Goal: Information Seeking & Learning: Check status

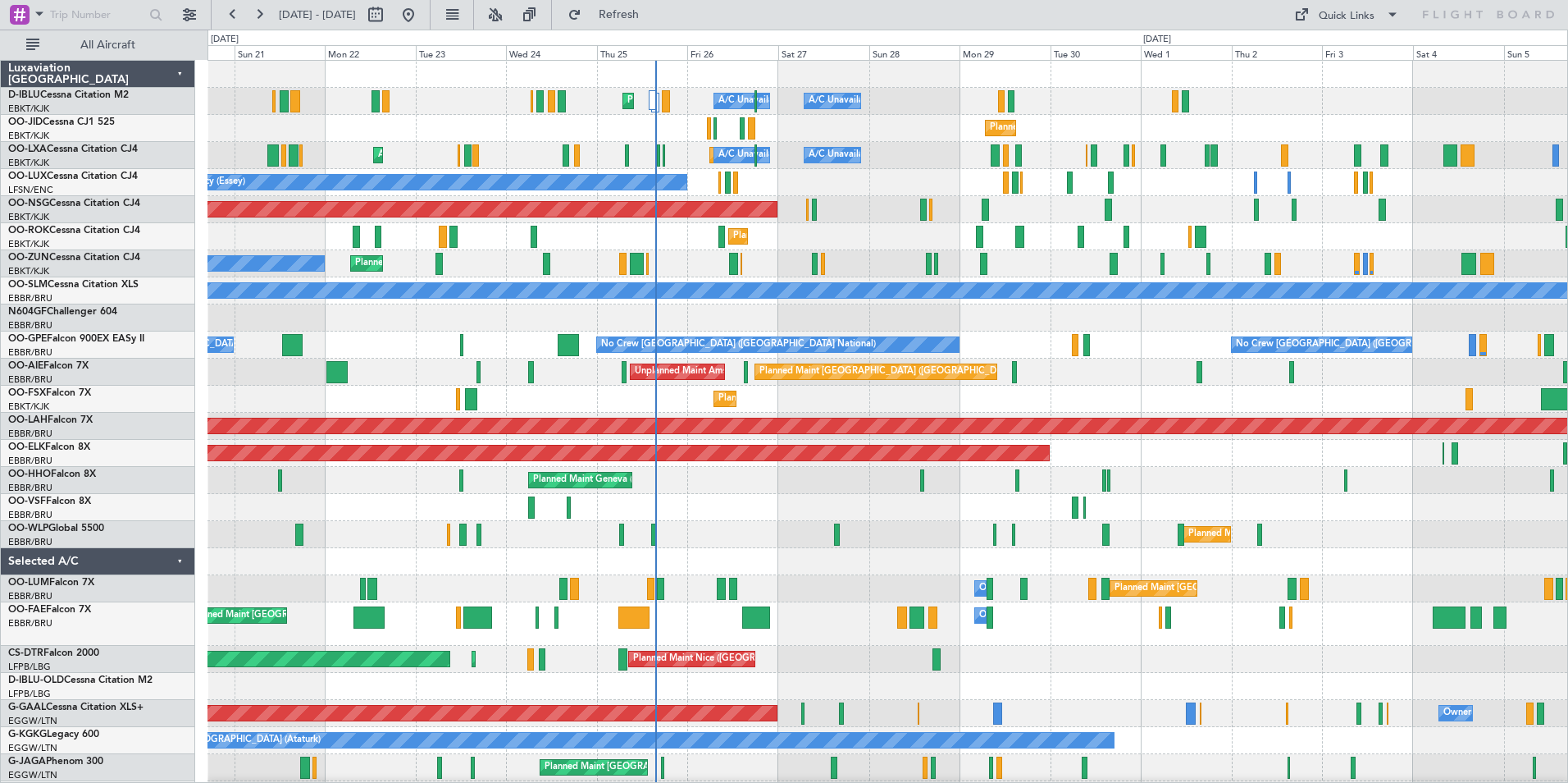
click at [816, 571] on div "A/C Unavailable [GEOGRAPHIC_DATA]-[GEOGRAPHIC_DATA] [GEOGRAPHIC_DATA] ([GEOGRAP…" at bounding box center [887, 623] width 1360 height 1127
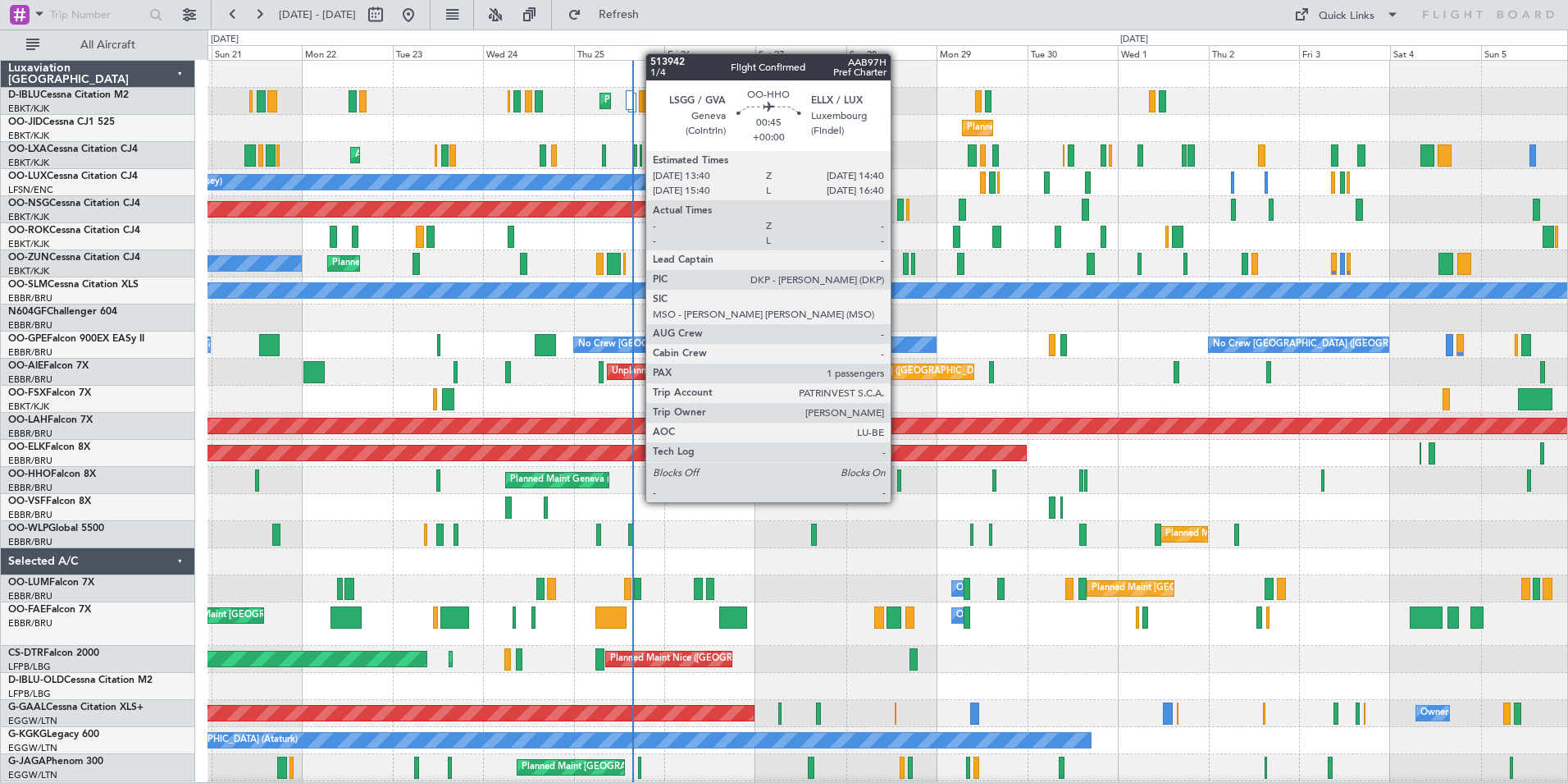
click at [898, 486] on div at bounding box center [899, 481] width 4 height 22
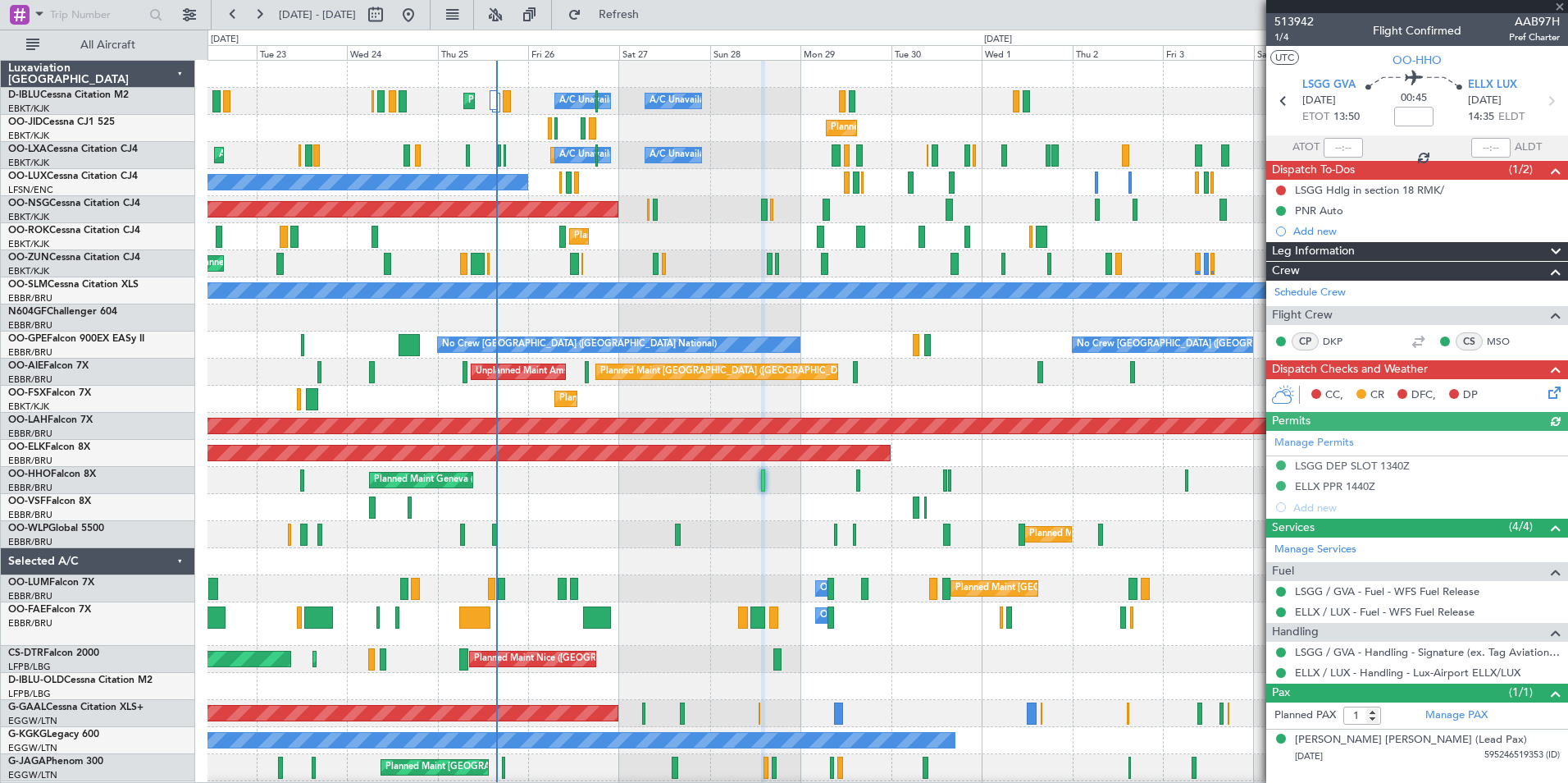
click at [832, 556] on div "A/C Unavailable [GEOGRAPHIC_DATA]-[GEOGRAPHIC_DATA] [GEOGRAPHIC_DATA] ([GEOGRAP…" at bounding box center [887, 611] width 1360 height 1100
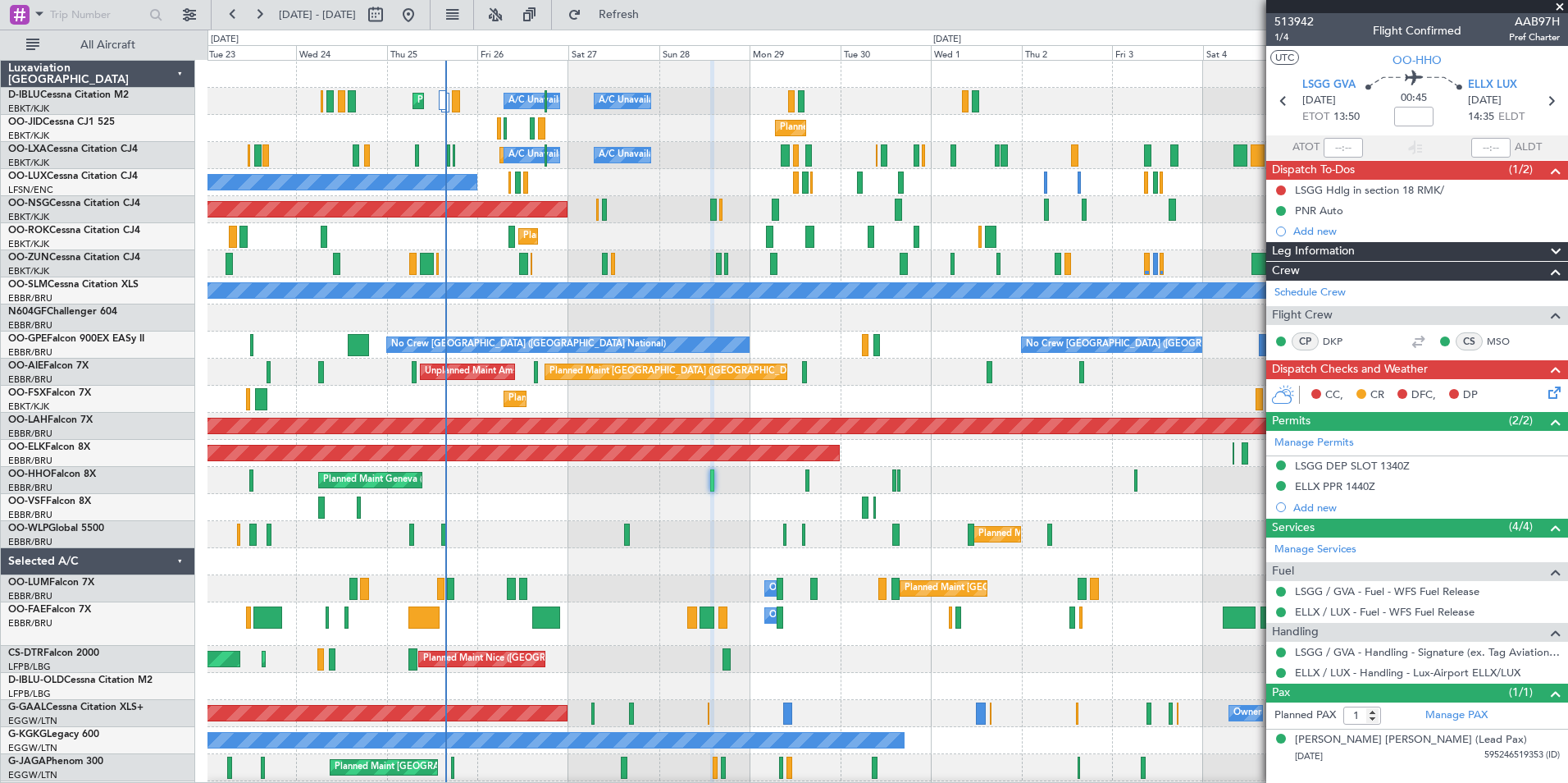
click at [887, 521] on div "Planned Maint Milan (Linate)" at bounding box center [887, 534] width 1360 height 27
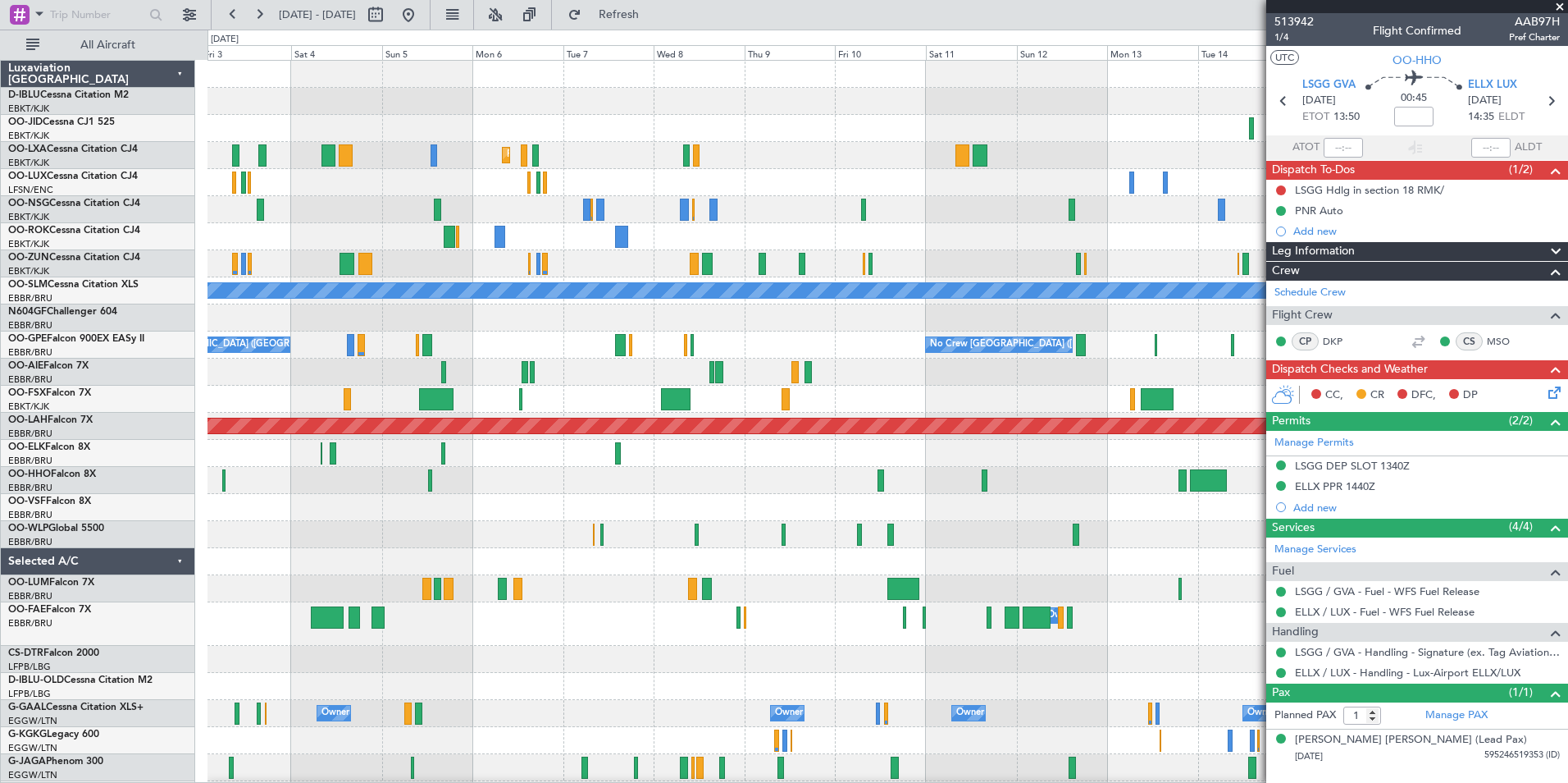
click at [776, 549] on div "Planned Maint Kortrijk-[GEOGRAPHIC_DATA] Planned Maint [GEOGRAPHIC_DATA]-[GEOGR…" at bounding box center [887, 583] width 1360 height 1046
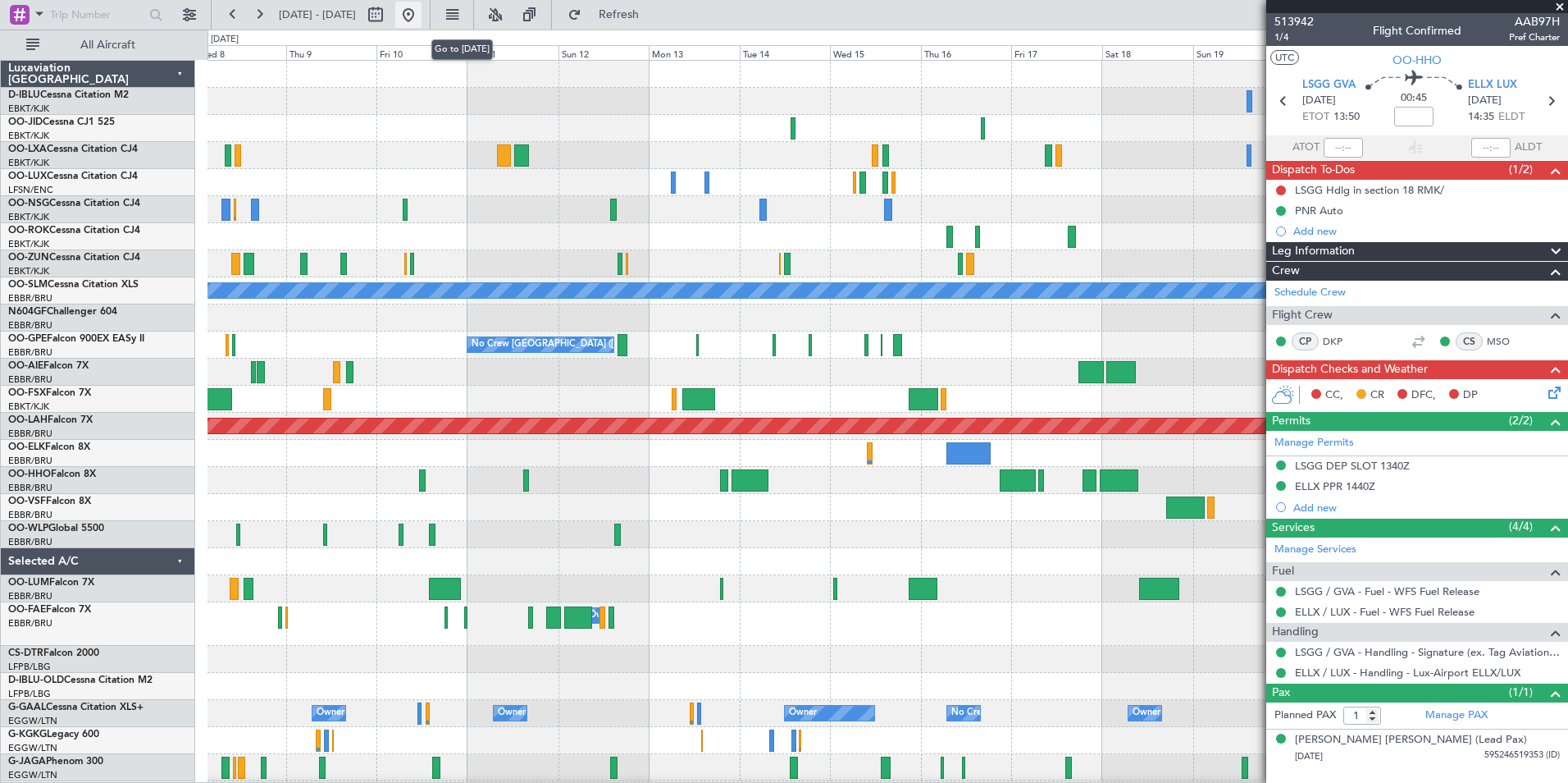
click at [422, 11] on button at bounding box center [408, 15] width 26 height 26
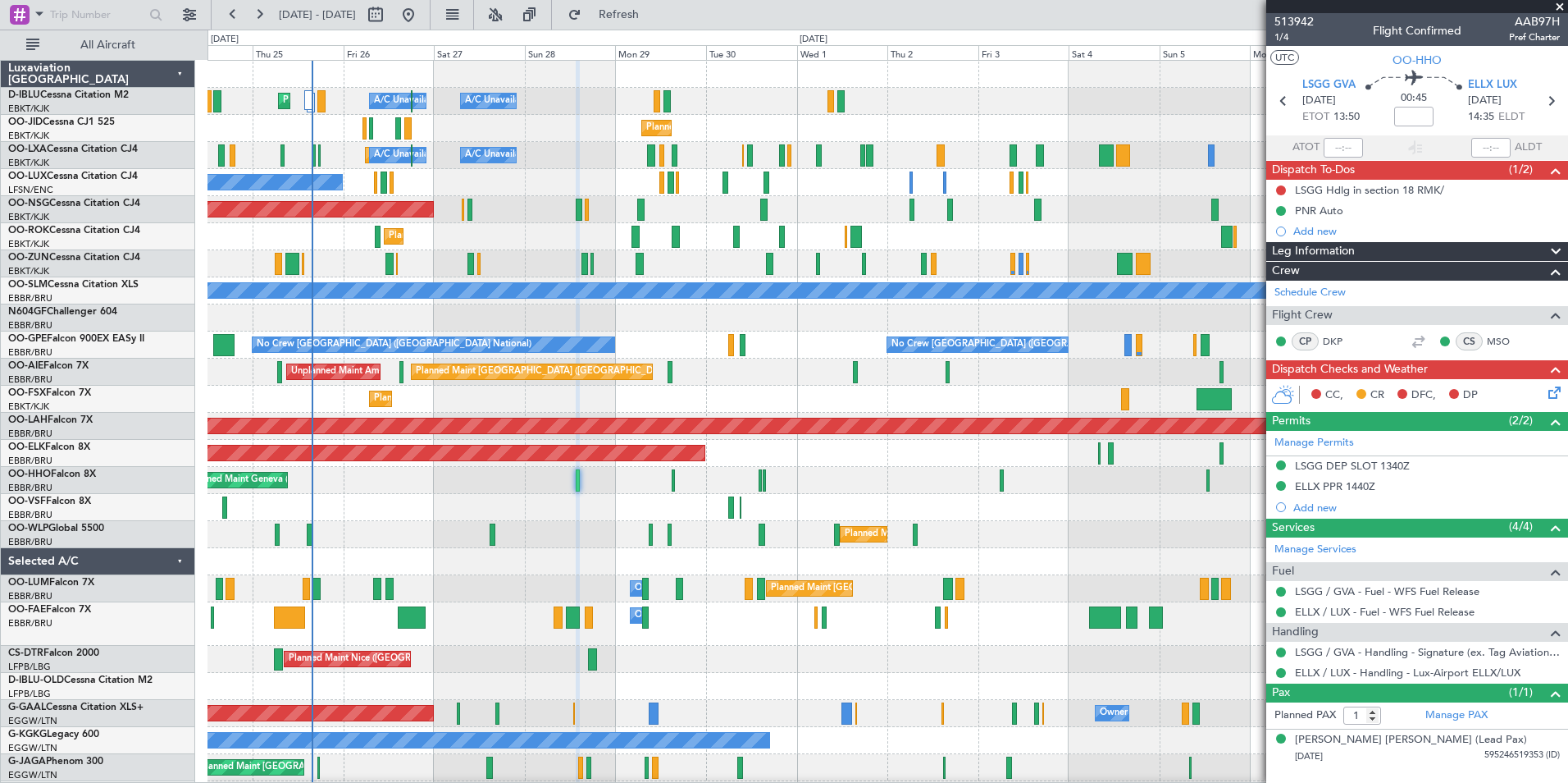
click at [708, 703] on div "A/C Unavailable [GEOGRAPHIC_DATA]-[GEOGRAPHIC_DATA] [GEOGRAPHIC_DATA] ([GEOGRAP…" at bounding box center [887, 611] width 1360 height 1100
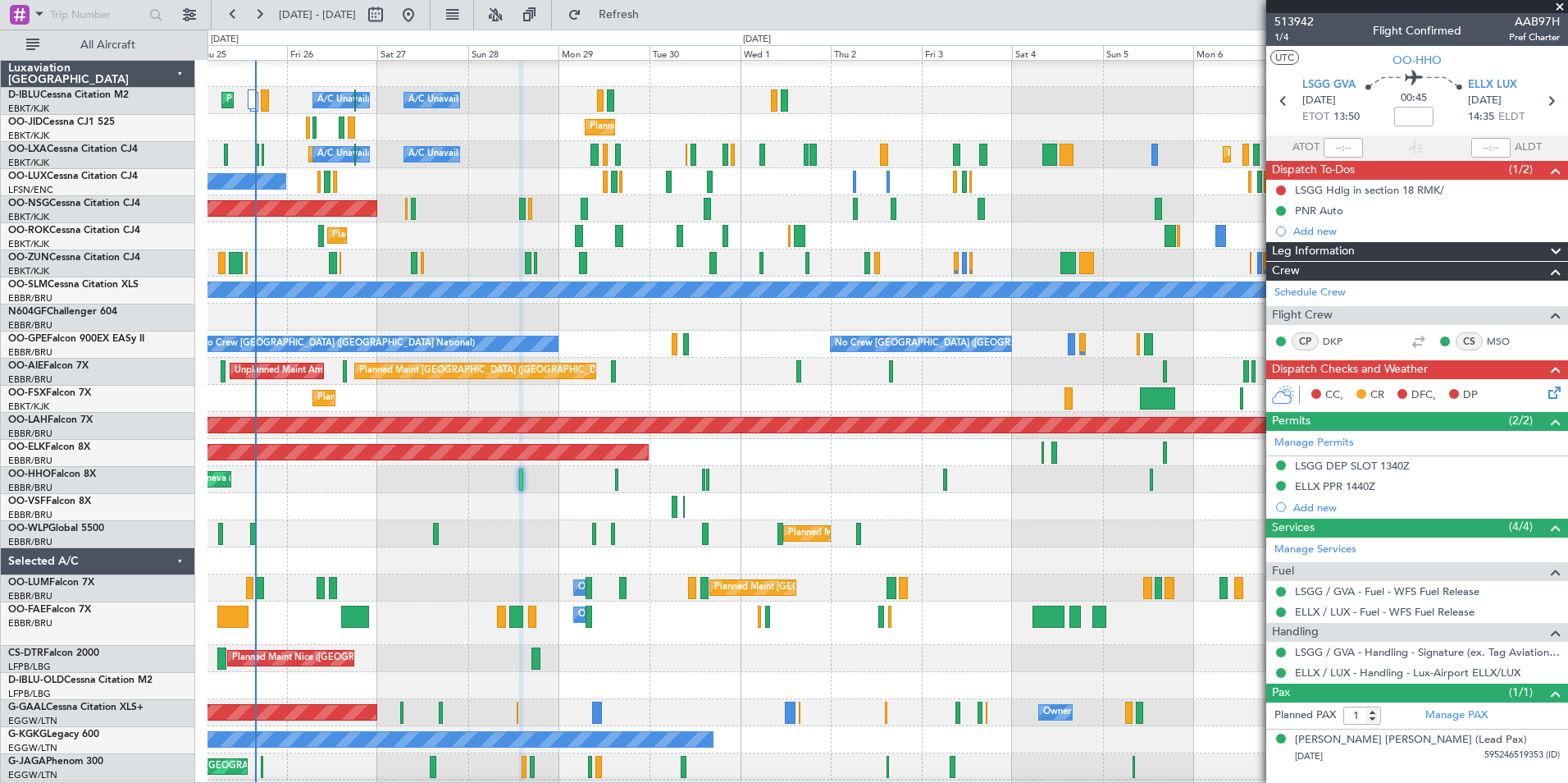
scroll to position [1, 0]
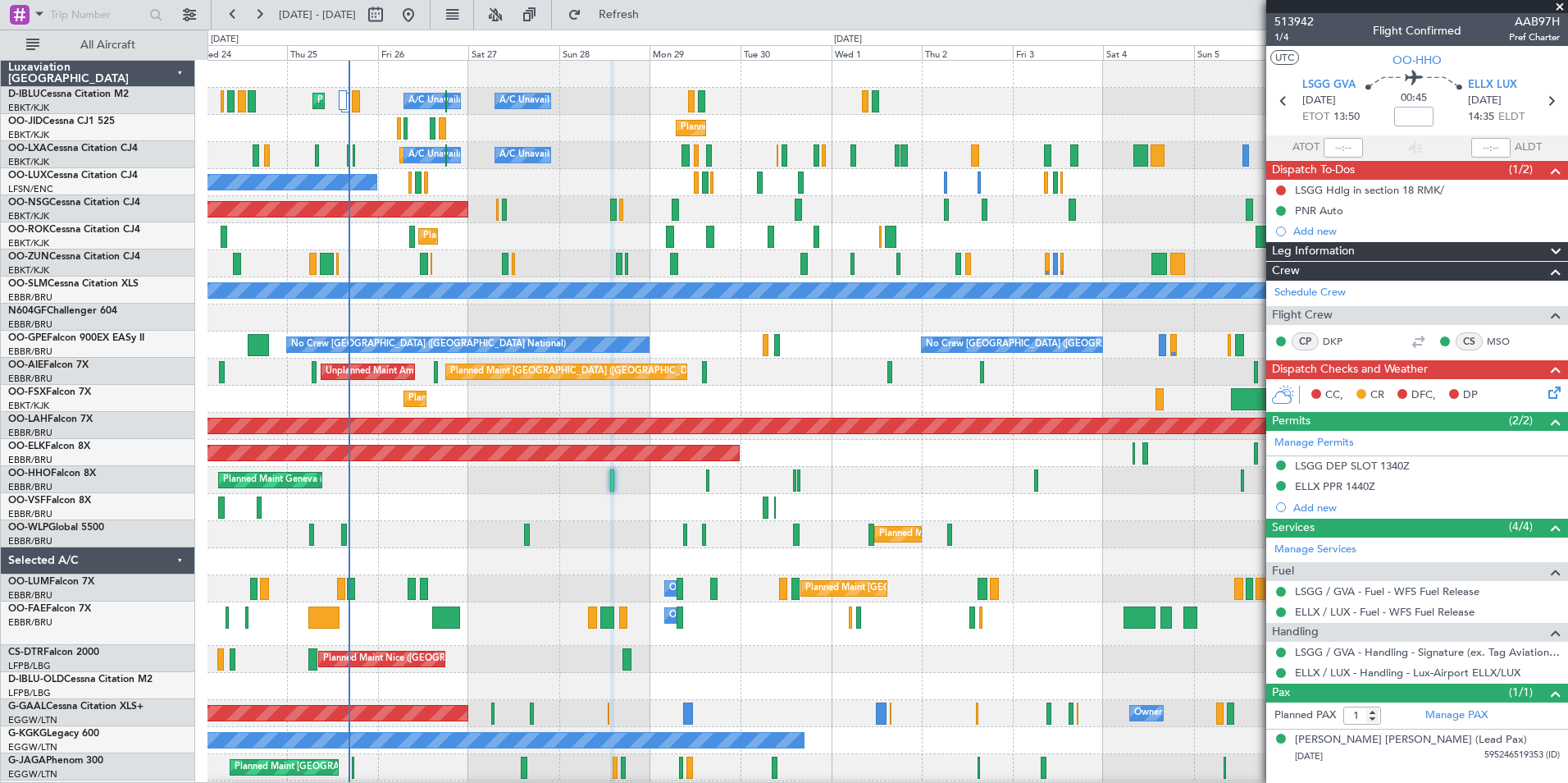
click at [562, 588] on div "A/C Unavailable [GEOGRAPHIC_DATA]-[GEOGRAPHIC_DATA] [GEOGRAPHIC_DATA] ([GEOGRAP…" at bounding box center [887, 611] width 1360 height 1100
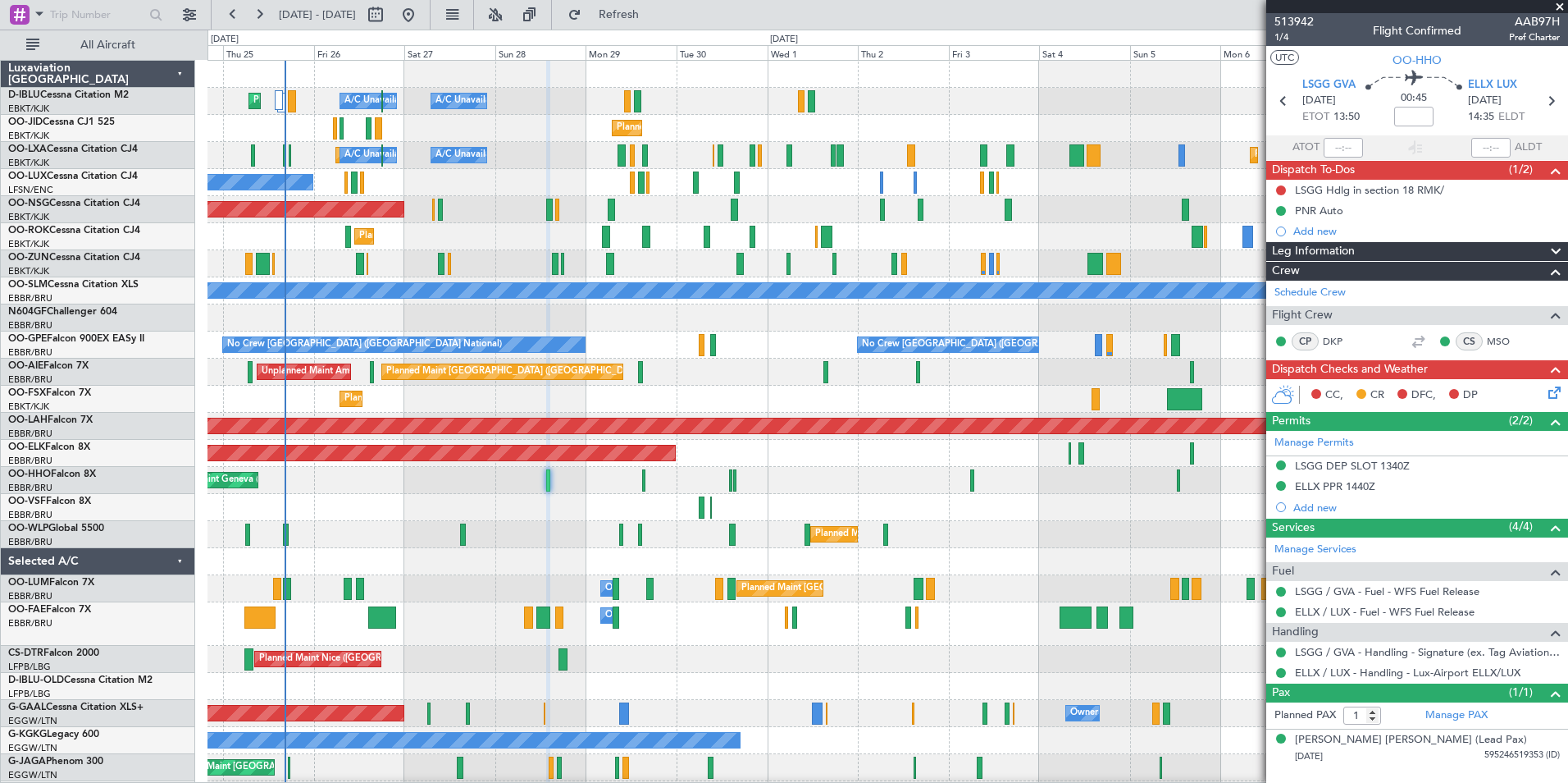
click at [486, 616] on div "Planned Maint Nice ([GEOGRAPHIC_DATA]) A/C Unavailable [GEOGRAPHIC_DATA] ([GEOG…" at bounding box center [887, 611] width 1360 height 1100
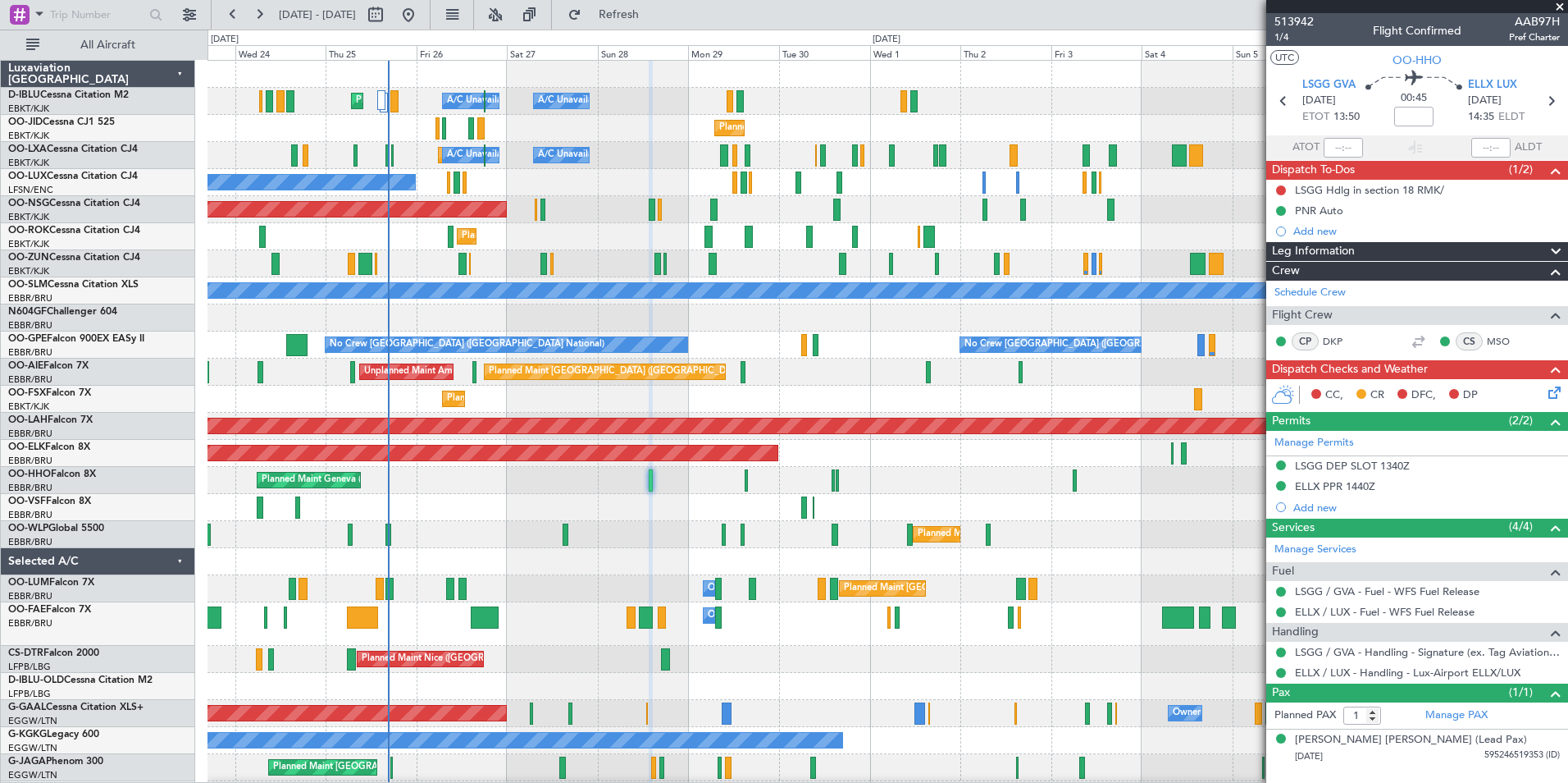
click at [617, 640] on div "Planned Maint Nice ([GEOGRAPHIC_DATA]) A/C Unavailable [GEOGRAPHIC_DATA] ([GEOG…" at bounding box center [887, 611] width 1360 height 1100
